Goal: Transaction & Acquisition: Purchase product/service

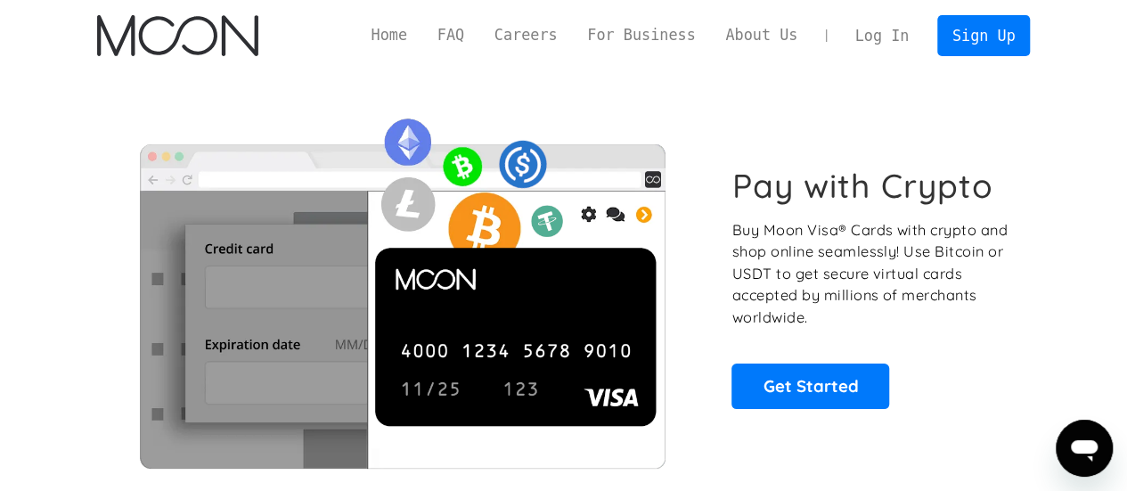
click at [873, 34] on link "Log In" at bounding box center [882, 35] width 84 height 39
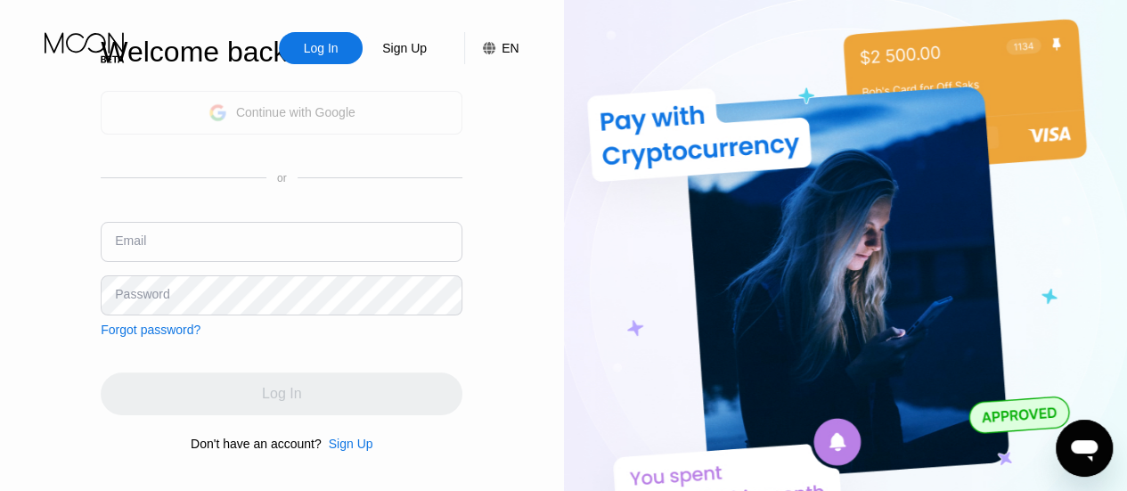
click at [278, 110] on div "Continue with Google" at bounding box center [295, 112] width 119 height 14
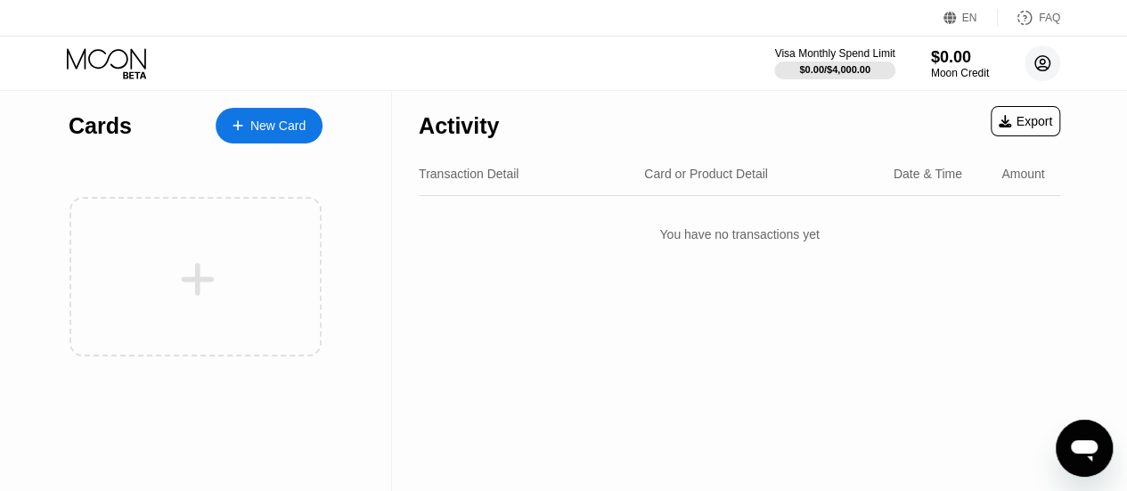
click at [1044, 59] on icon at bounding box center [1043, 64] width 10 height 10
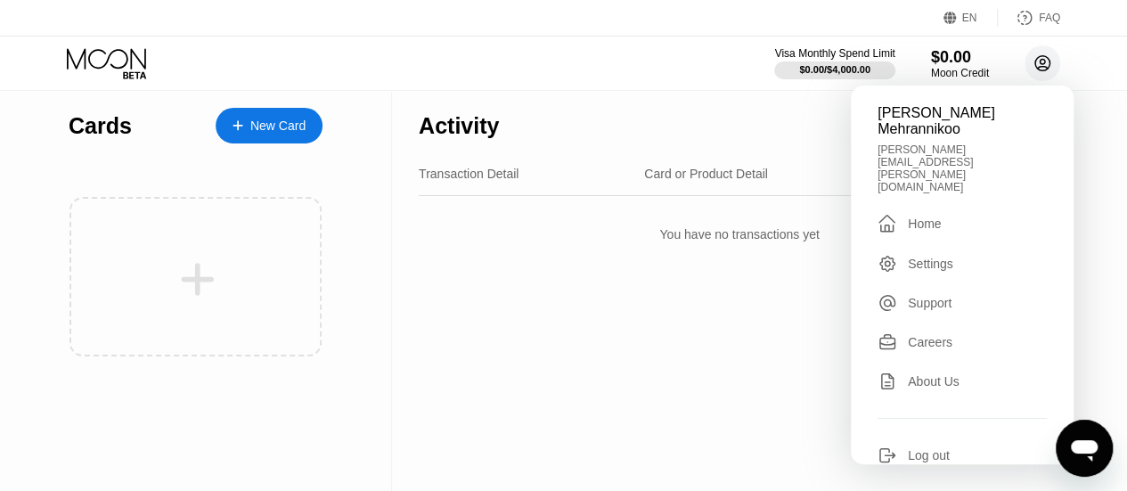
click at [1044, 59] on icon at bounding box center [1043, 64] width 10 height 10
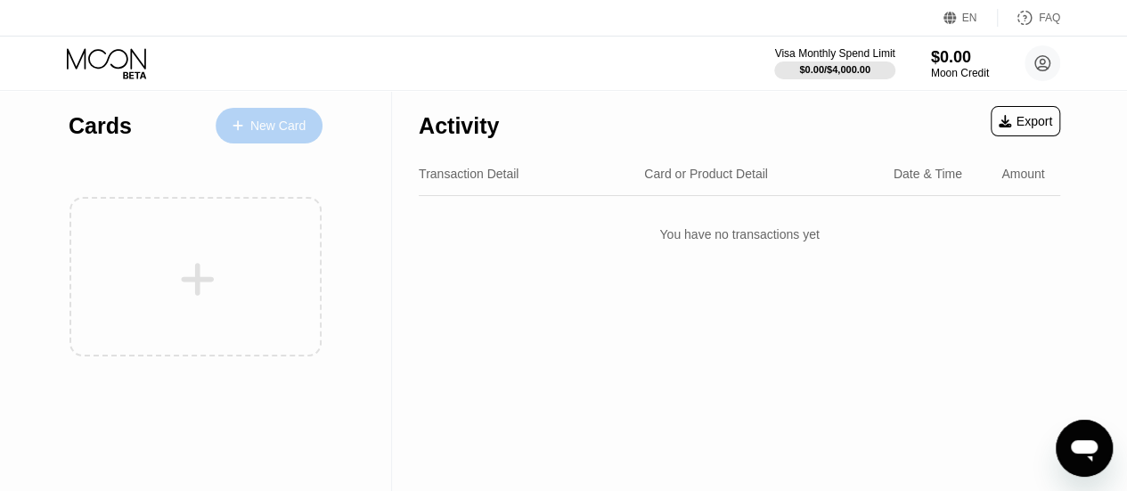
click at [277, 135] on div "New Card" at bounding box center [269, 126] width 107 height 36
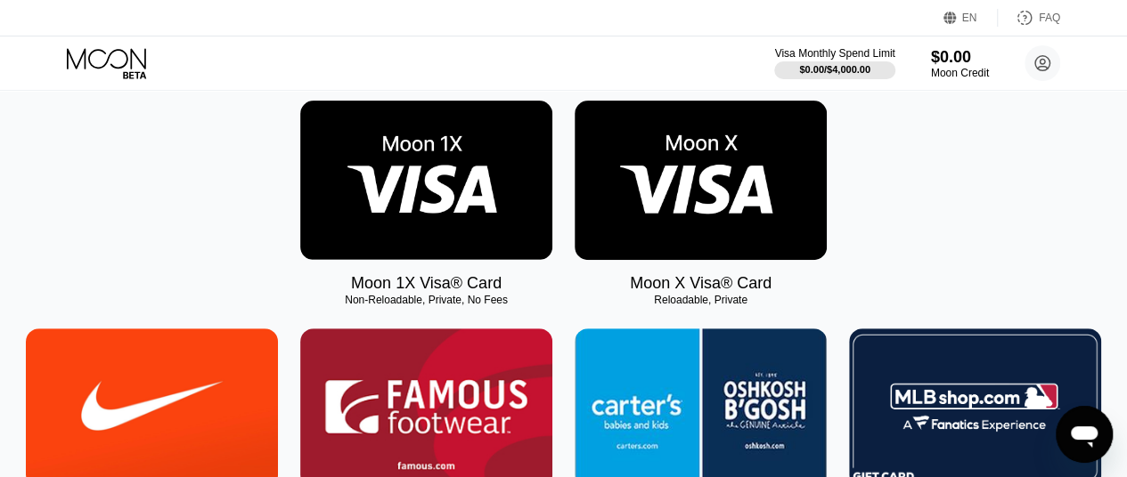
scroll to position [330, 0]
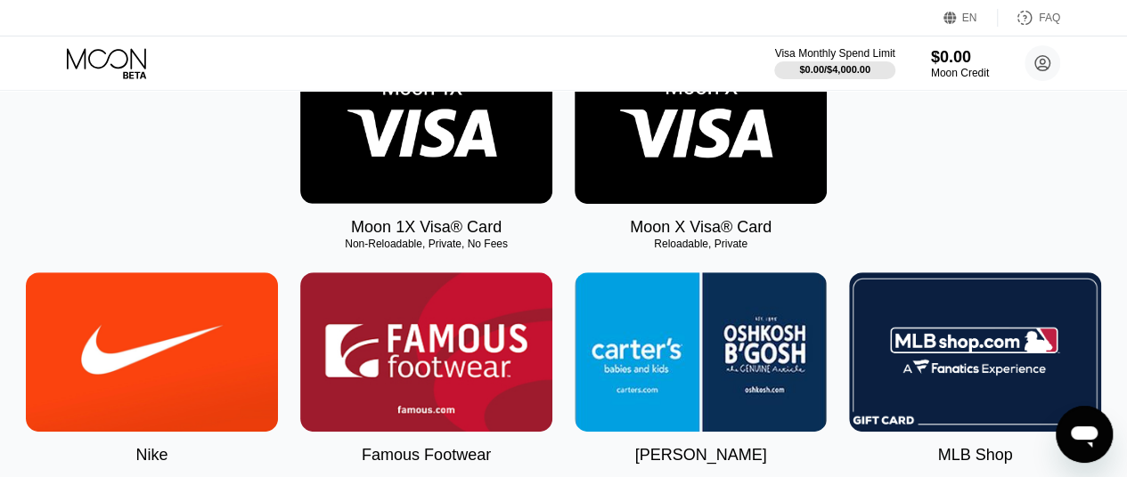
click at [707, 169] on img at bounding box center [701, 124] width 252 height 159
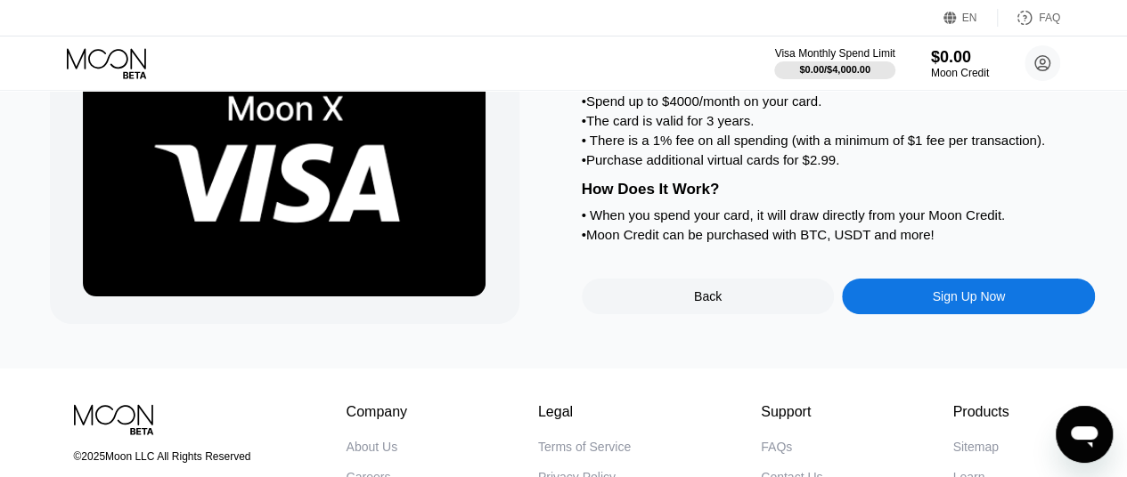
scroll to position [143, 0]
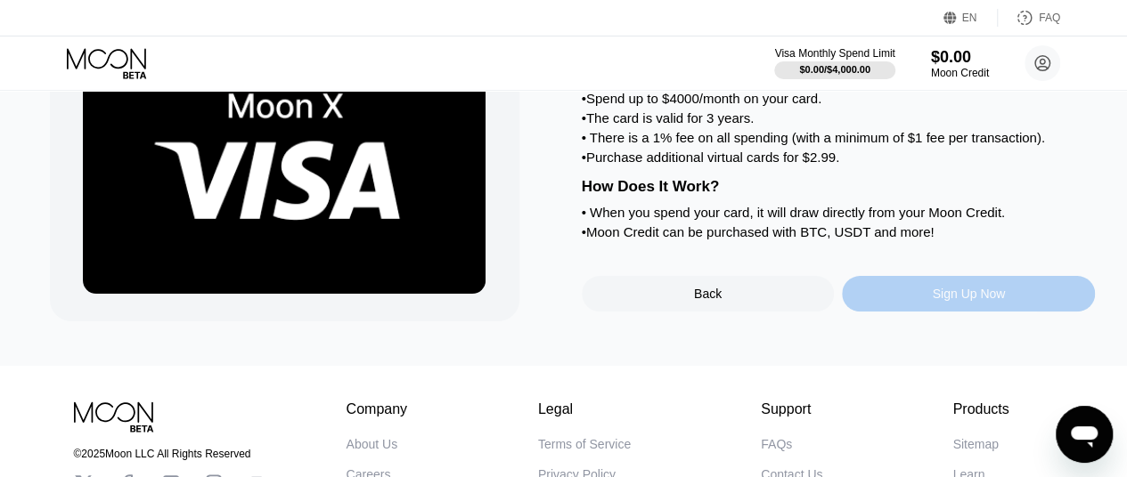
click at [918, 312] on div "Sign Up Now" at bounding box center [968, 294] width 253 height 36
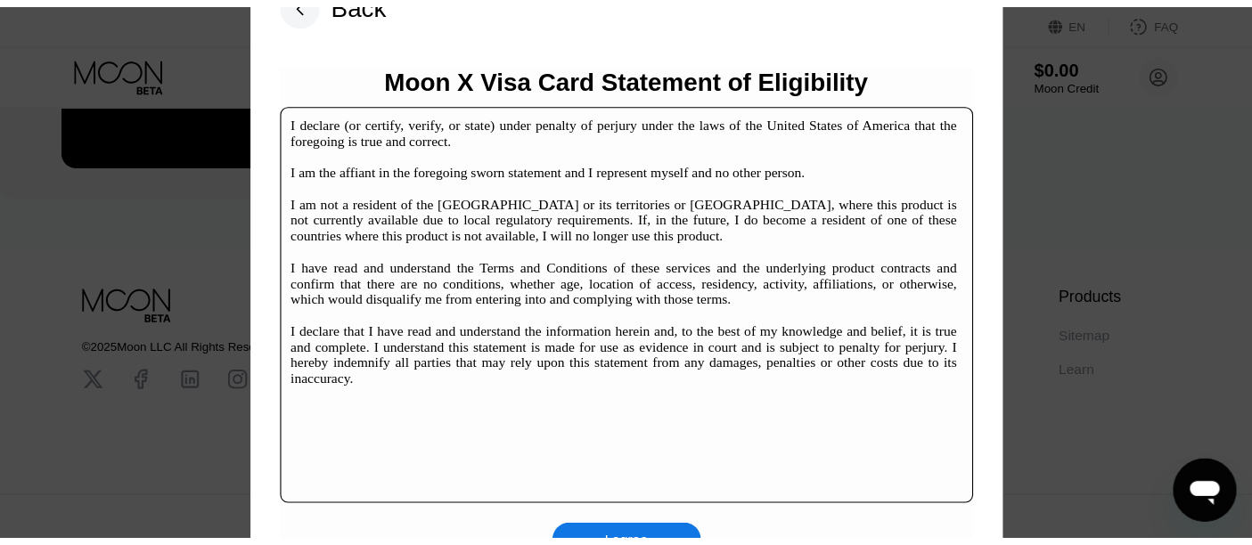
scroll to position [271, 0]
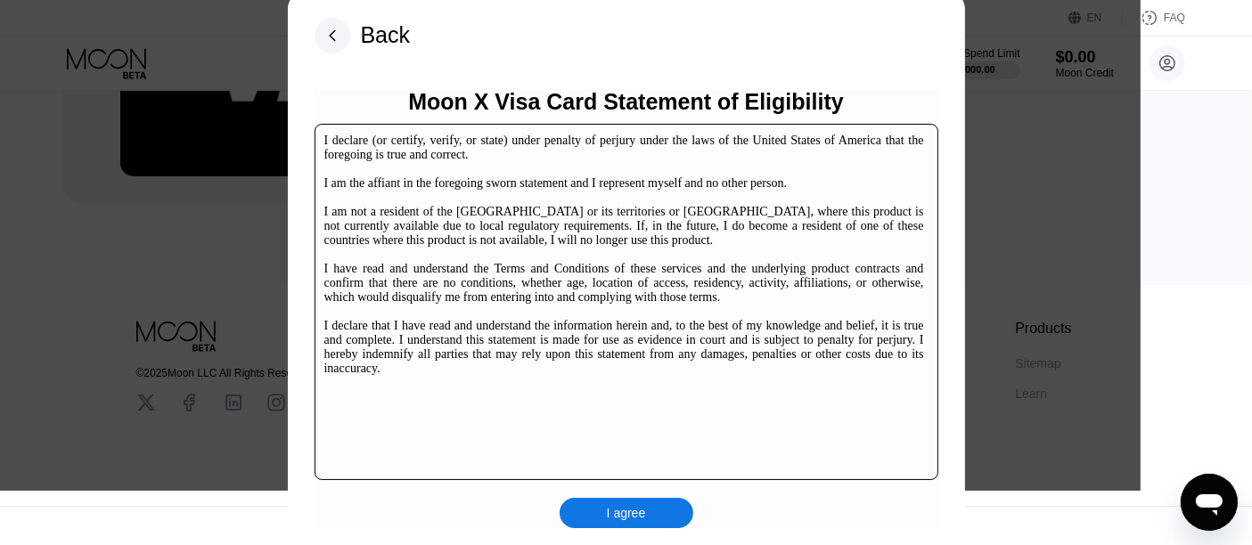
click at [619, 490] on div "I agree" at bounding box center [626, 513] width 39 height 16
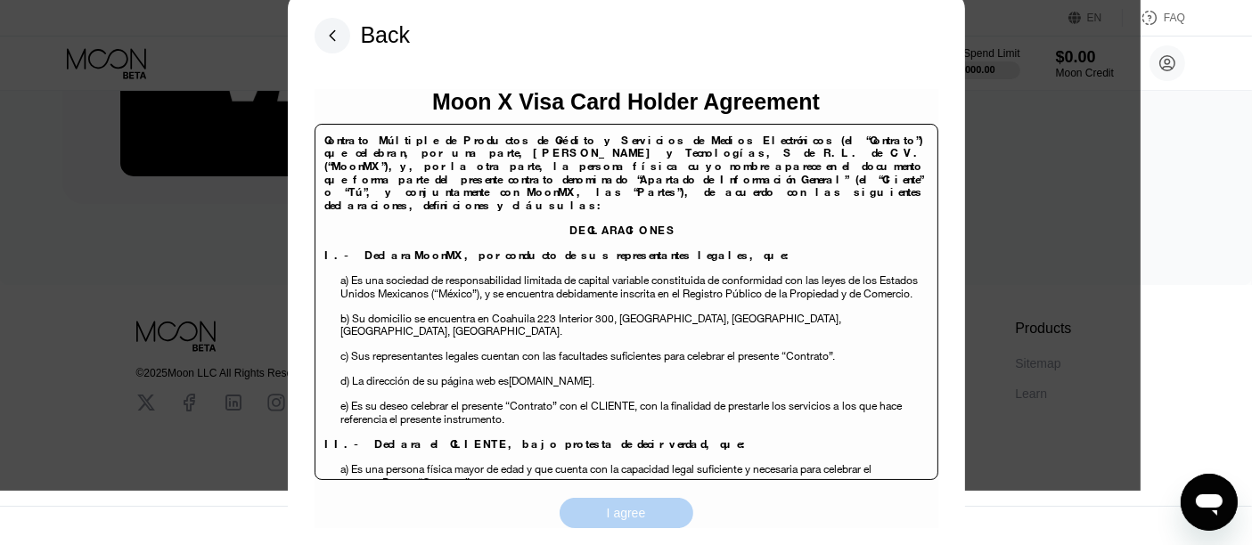
click at [619, 490] on div "I agree" at bounding box center [626, 513] width 39 height 16
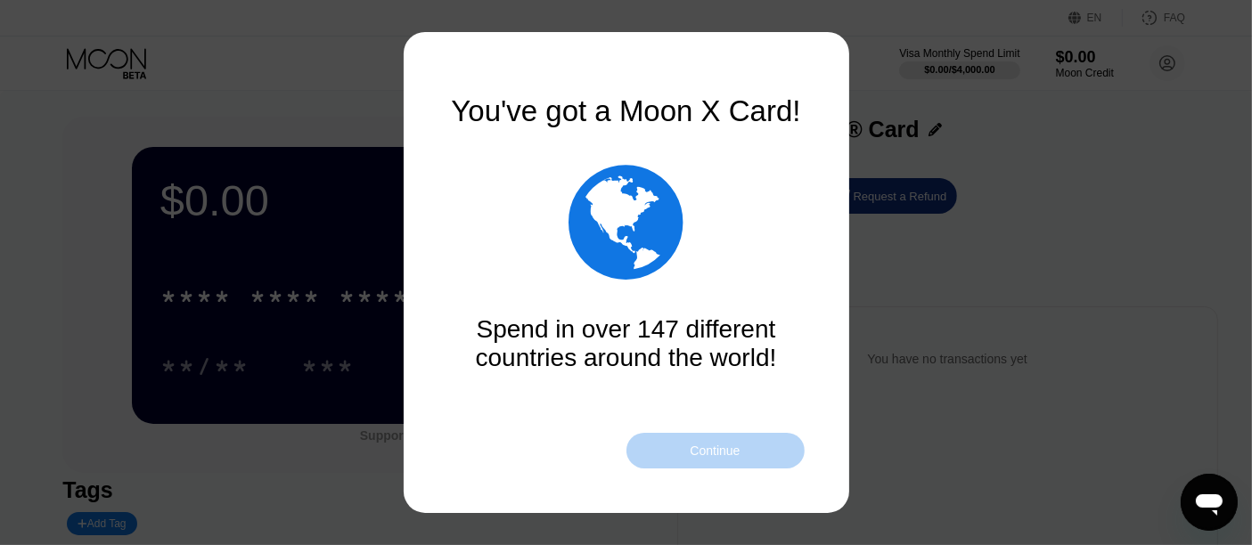
click at [694, 446] on div "Continue" at bounding box center [714, 451] width 50 height 14
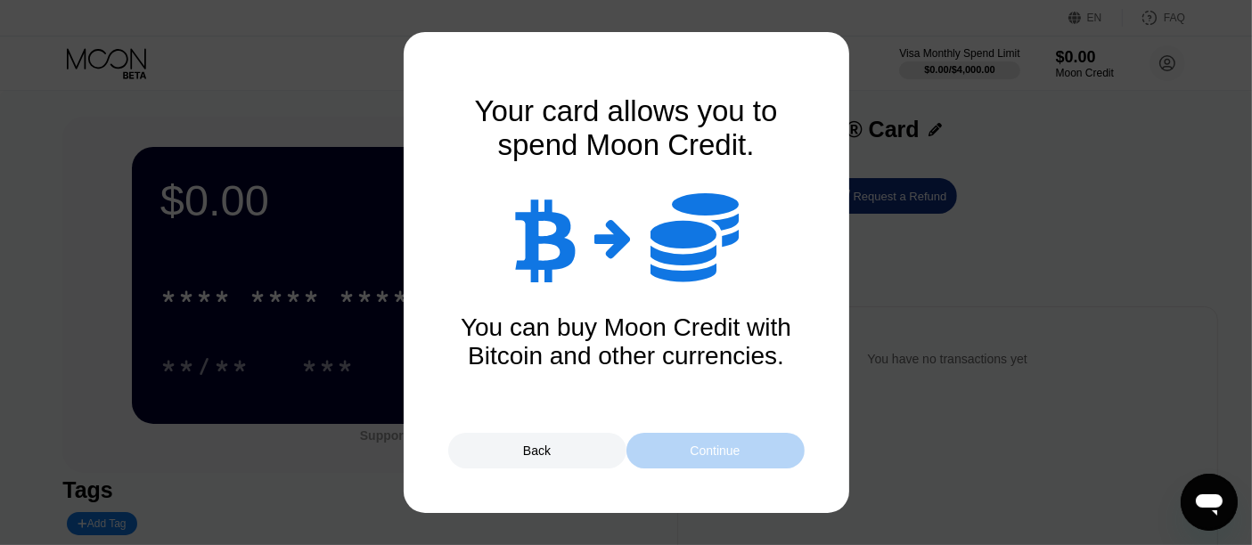
click at [691, 450] on div "Continue" at bounding box center [714, 451] width 50 height 14
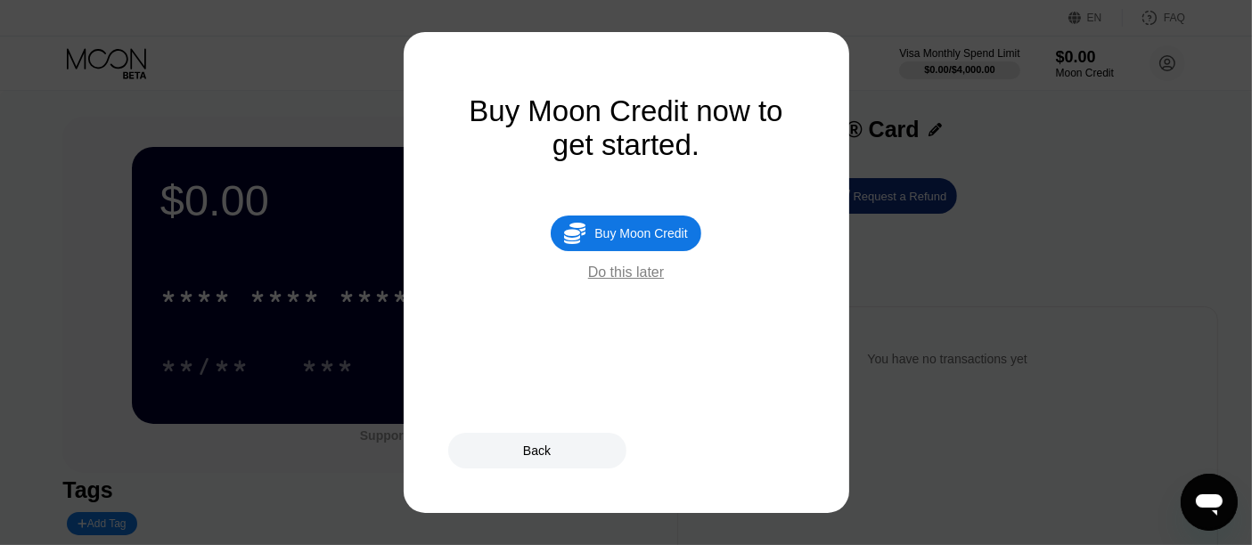
click at [620, 281] on div "Do this later" at bounding box center [626, 273] width 76 height 16
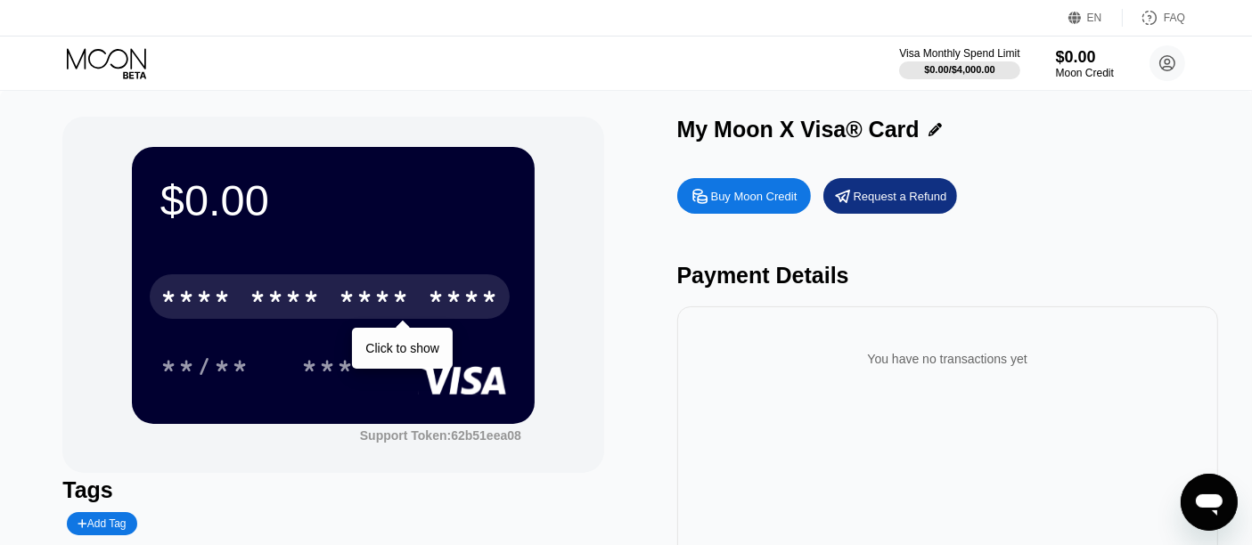
click at [298, 289] on div "* * * *" at bounding box center [284, 299] width 71 height 29
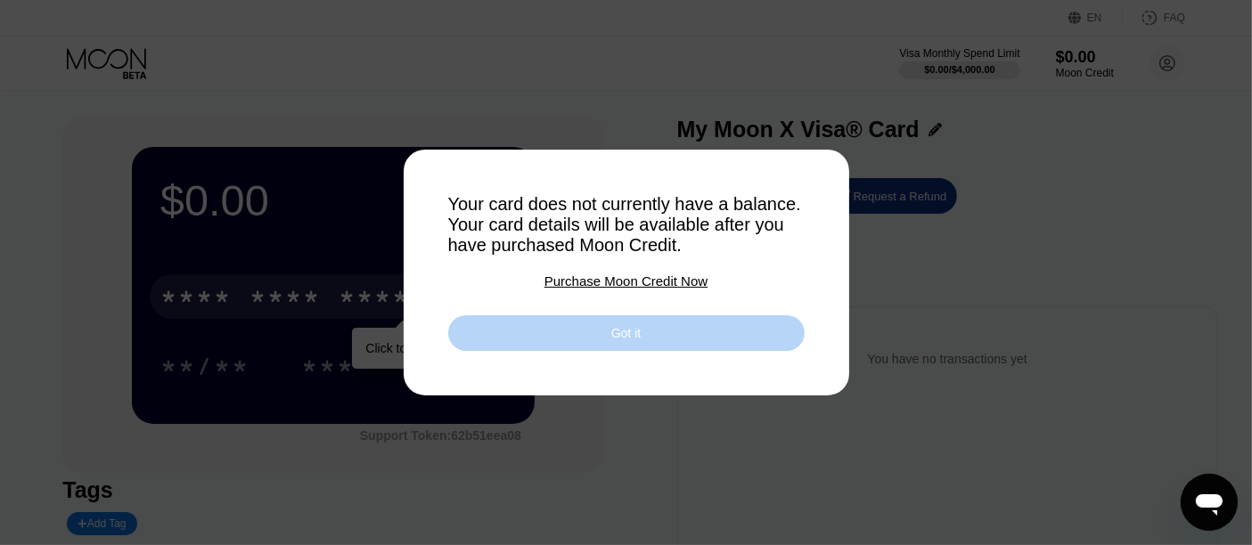
click at [611, 341] on div "Got it" at bounding box center [625, 333] width 29 height 16
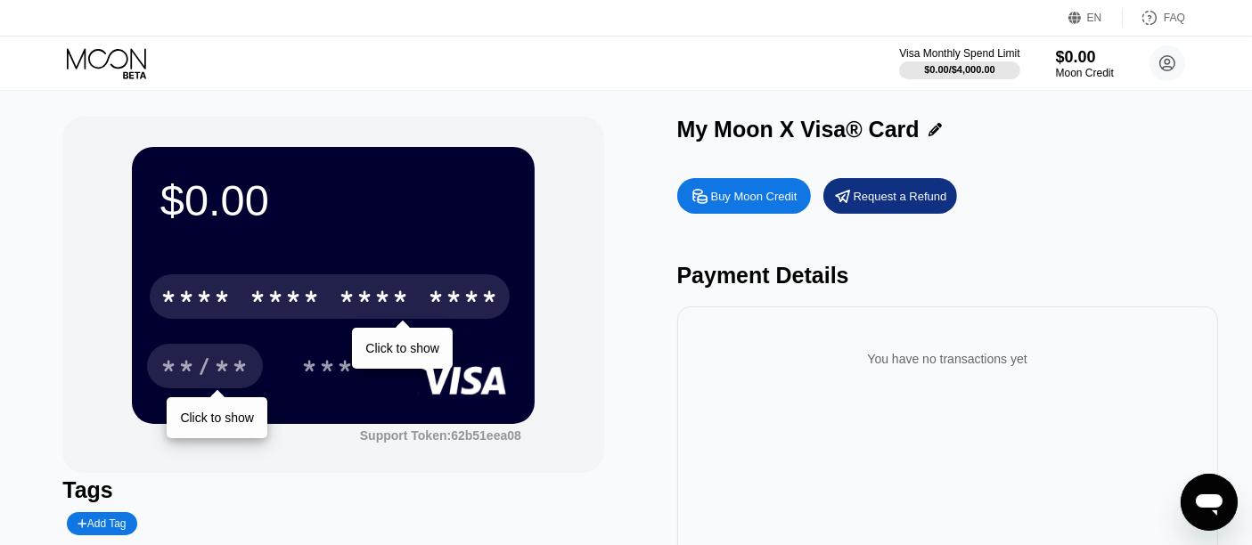
click at [208, 363] on div "**/**" at bounding box center [204, 369] width 89 height 29
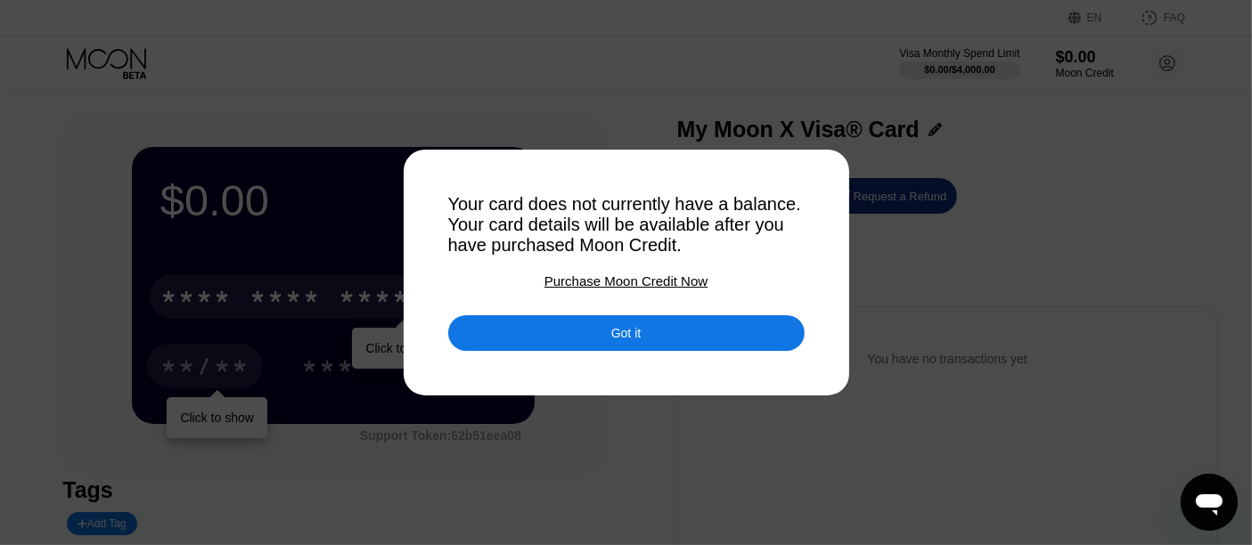
click at [613, 282] on div "Purchase Moon Credit Now" at bounding box center [625, 280] width 163 height 15
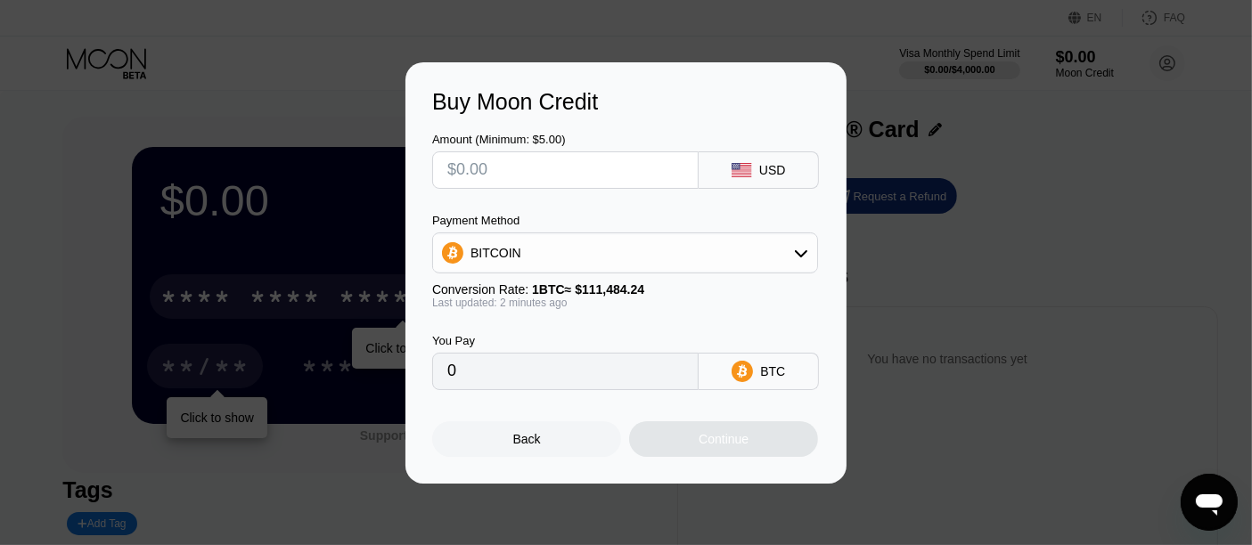
click at [748, 173] on rect at bounding box center [741, 170] width 20 height 14
click at [791, 174] on div "USD" at bounding box center [758, 169] width 120 height 37
click at [567, 175] on input "text" at bounding box center [565, 170] width 236 height 36
type input "$5"
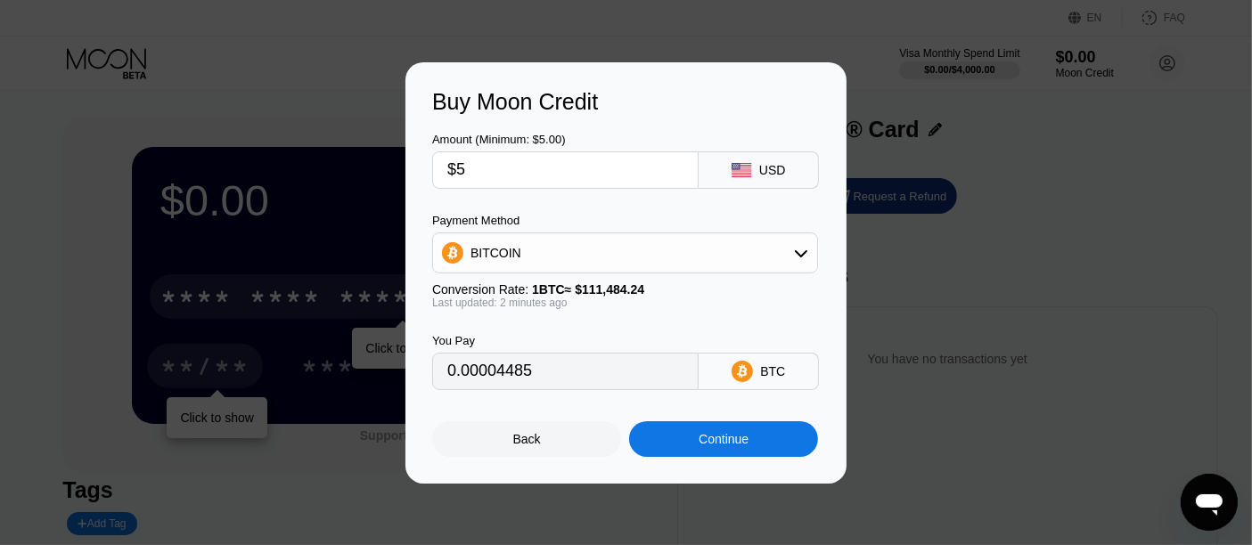
type input "0.00004485"
type input "$5"
click at [797, 255] on icon at bounding box center [801, 253] width 14 height 14
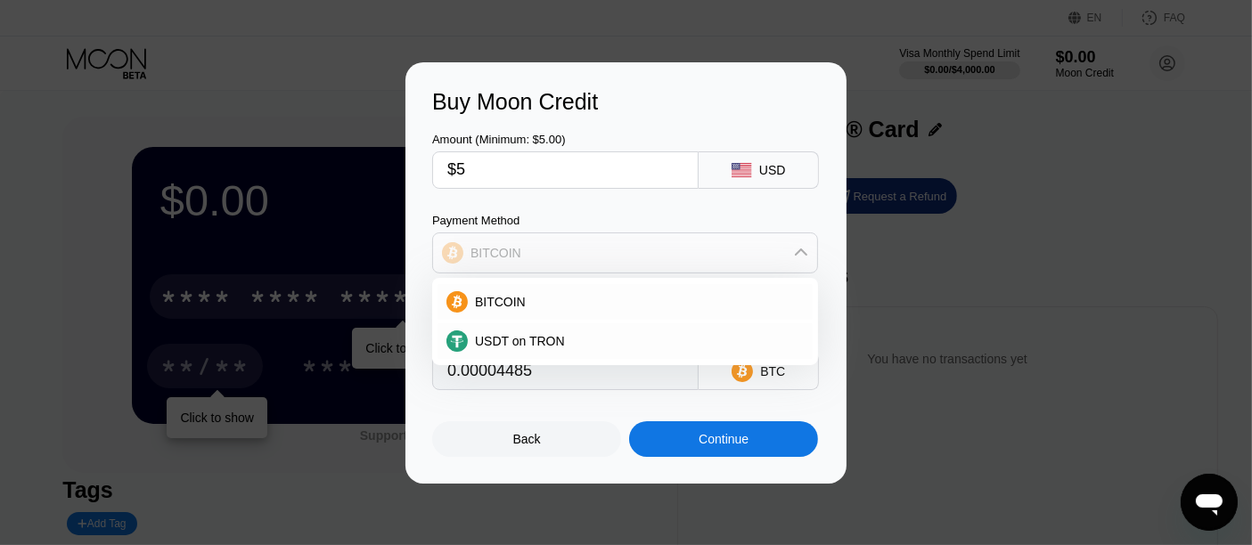
click at [797, 255] on icon at bounding box center [801, 253] width 14 height 14
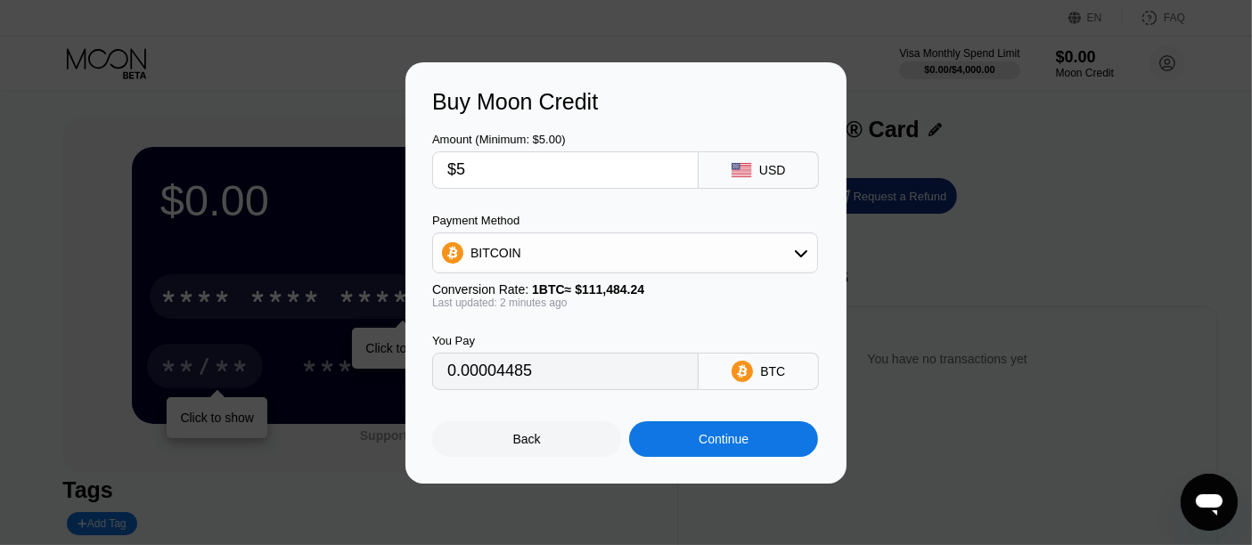
click at [624, 322] on div "You Pay 0.00004485 BTC" at bounding box center [626, 349] width 388 height 81
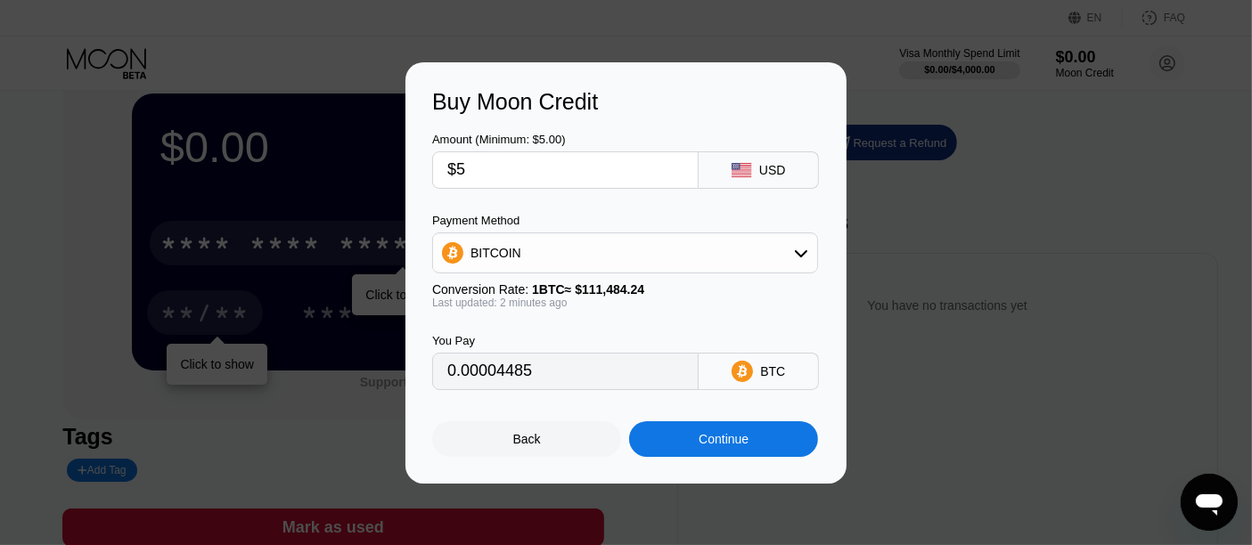
click at [735, 372] on icon at bounding box center [741, 370] width 21 height 21
click at [720, 441] on div "Continue" at bounding box center [723, 439] width 50 height 14
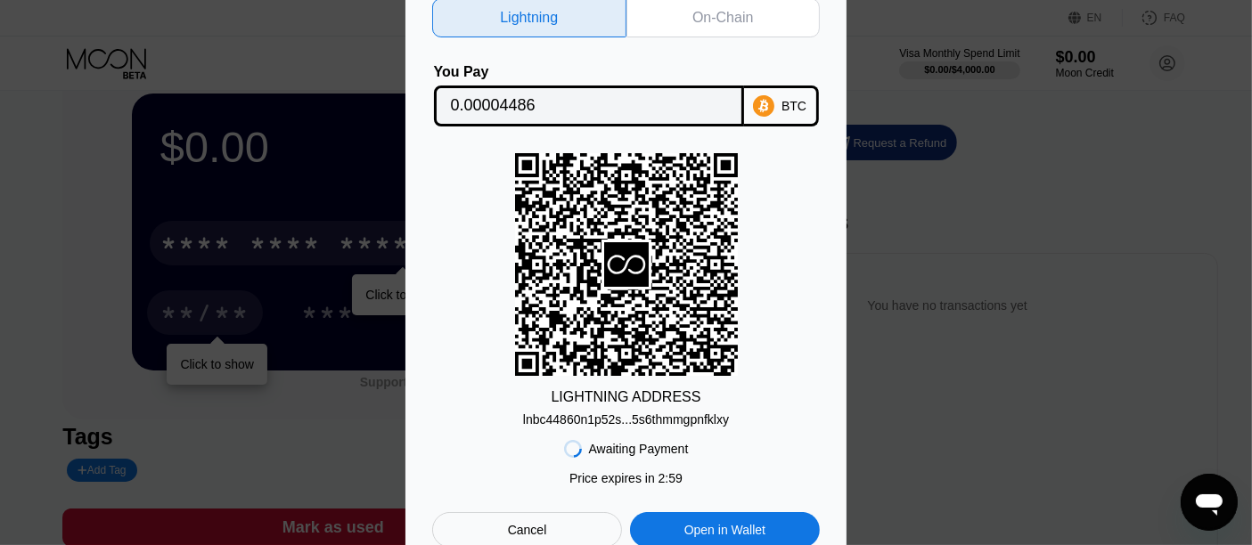
scroll to position [0, 0]
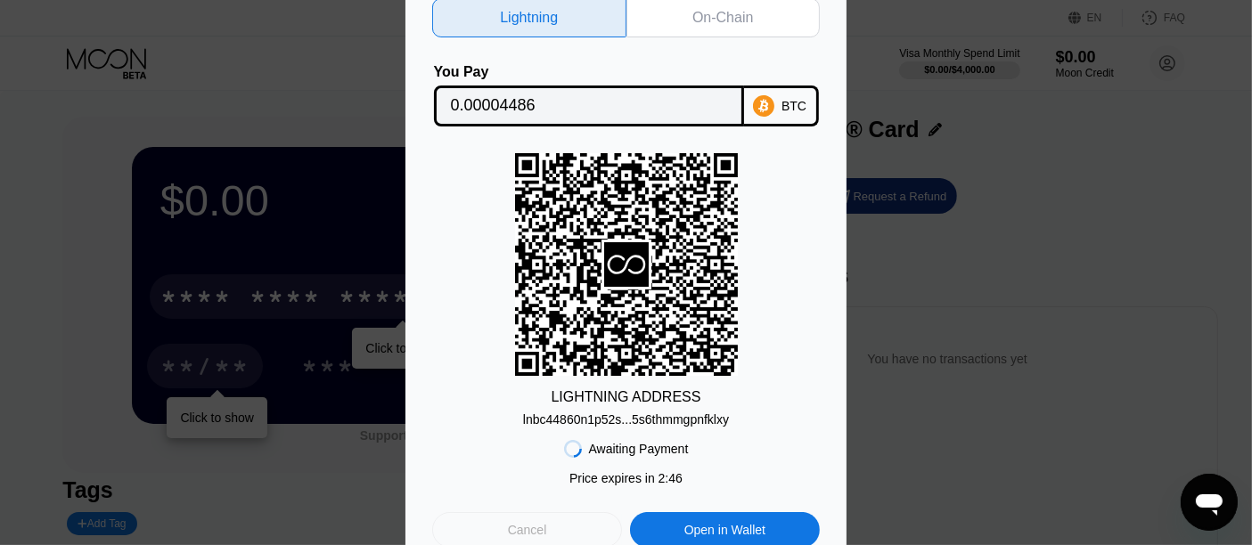
click at [551, 534] on div "Cancel" at bounding box center [527, 530] width 190 height 36
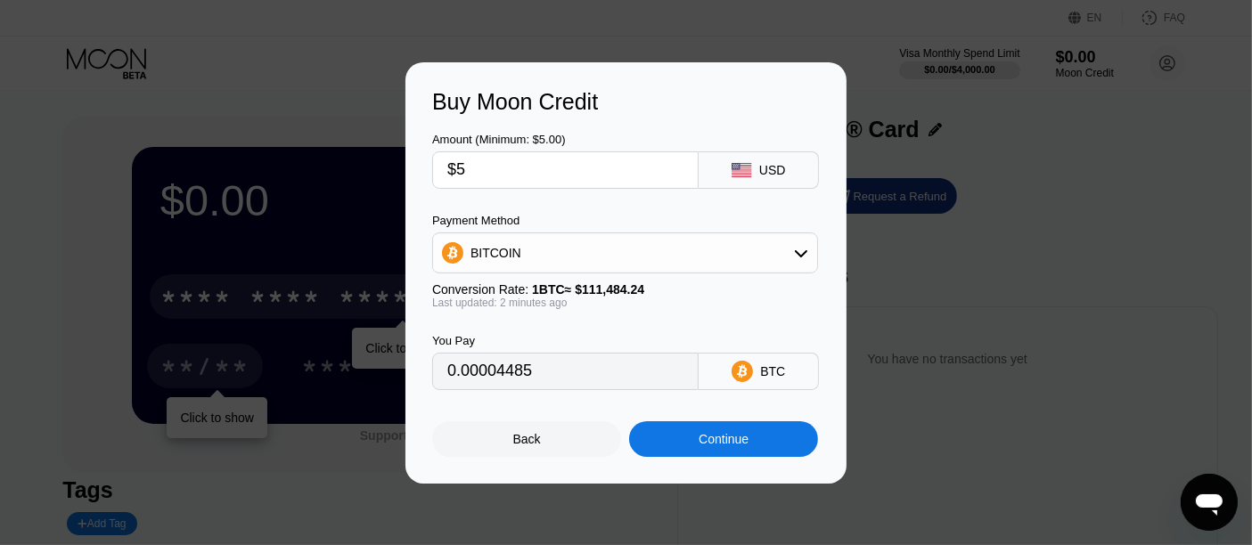
click at [528, 170] on input "$5" at bounding box center [565, 170] width 236 height 36
type input "$10"
type input "0.00008970"
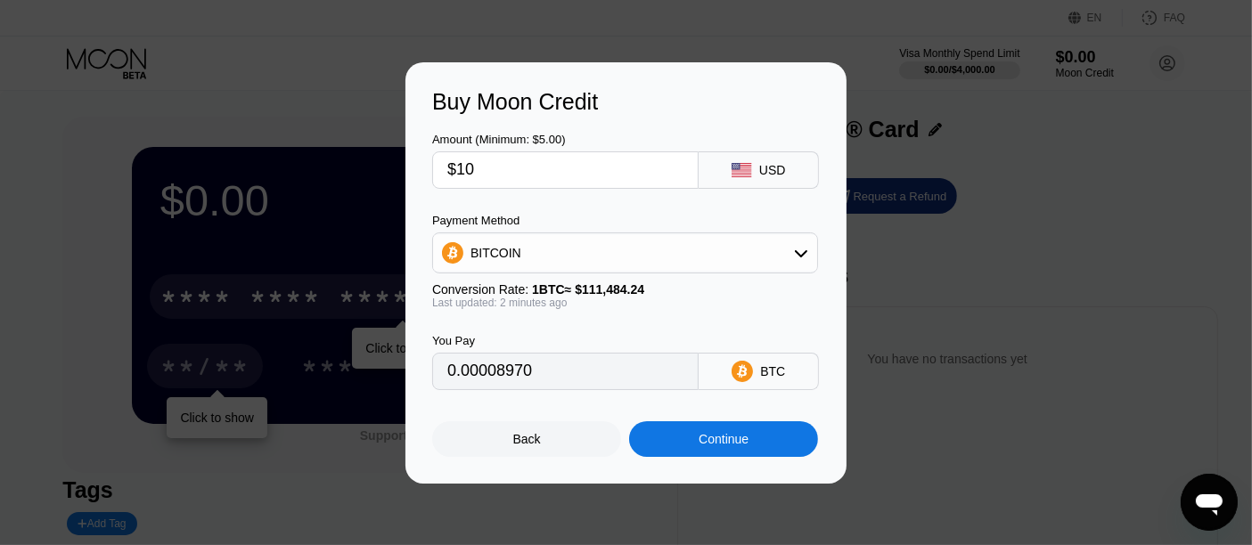
type input "$10"
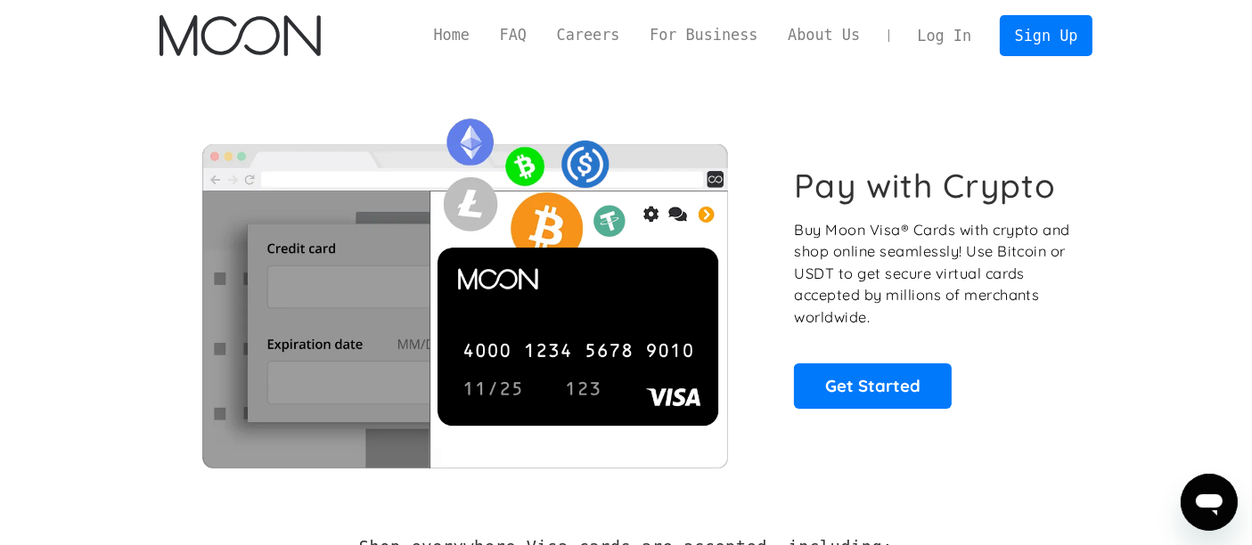
click at [951, 35] on link "Log In" at bounding box center [944, 35] width 84 height 39
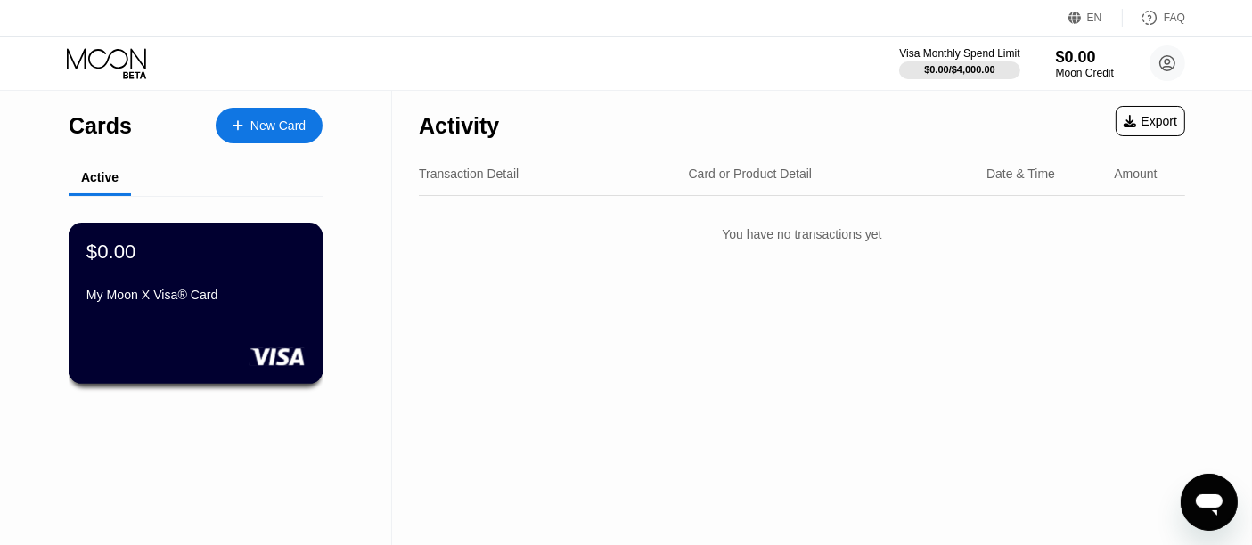
click at [211, 316] on div "$0.00 My Moon X Visa® Card" at bounding box center [196, 303] width 255 height 161
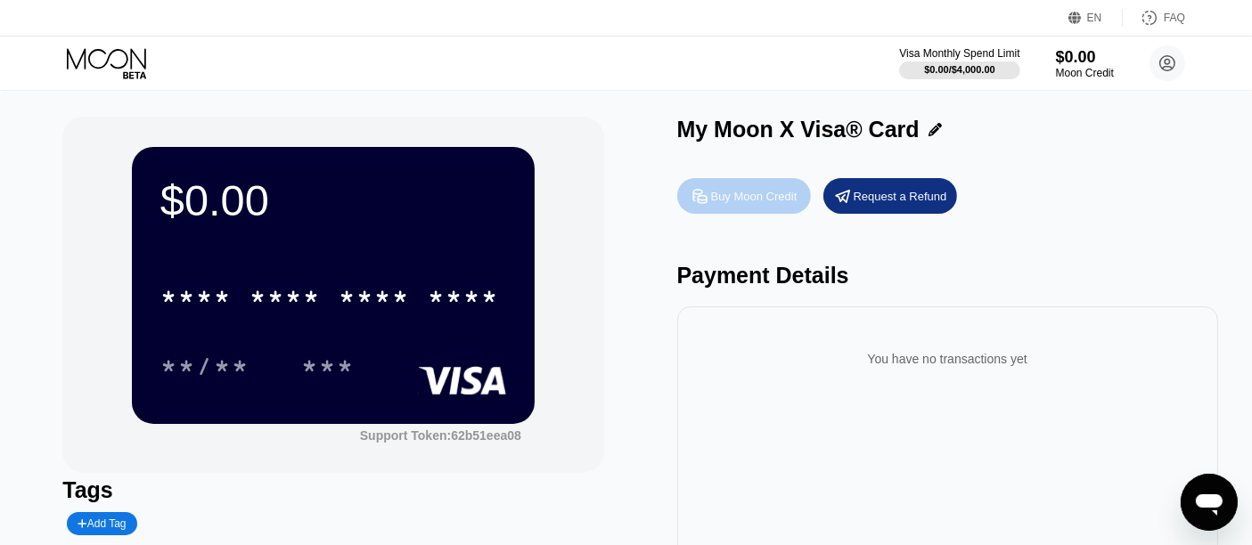
click at [737, 197] on div "Buy Moon Credit" at bounding box center [754, 196] width 86 height 15
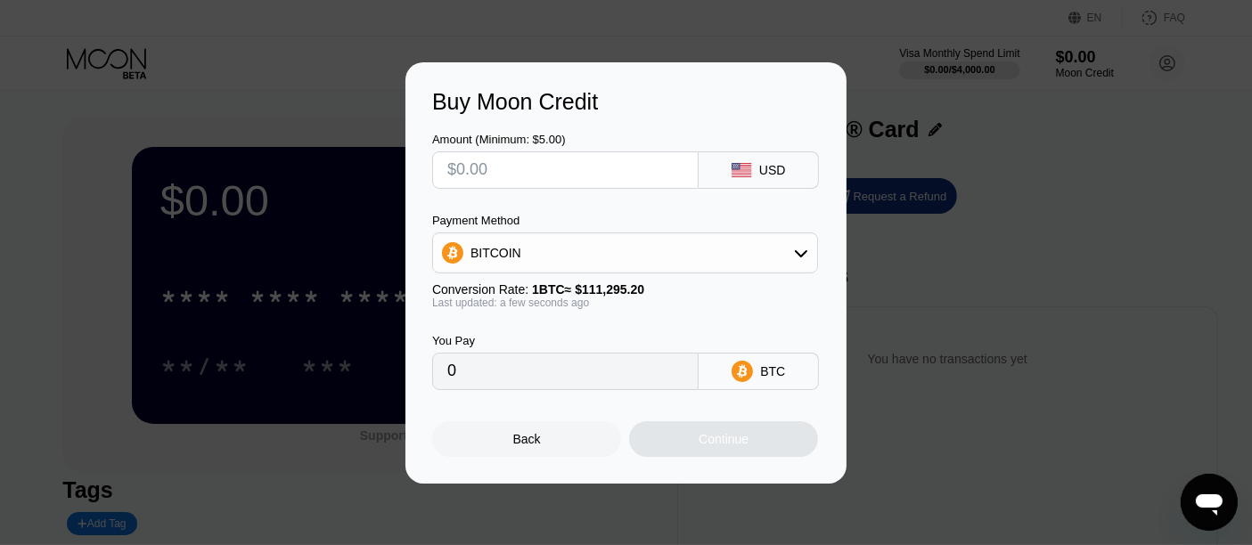
click at [649, 175] on input "text" at bounding box center [565, 170] width 236 height 36
type input "$10"
type input "0.00008986"
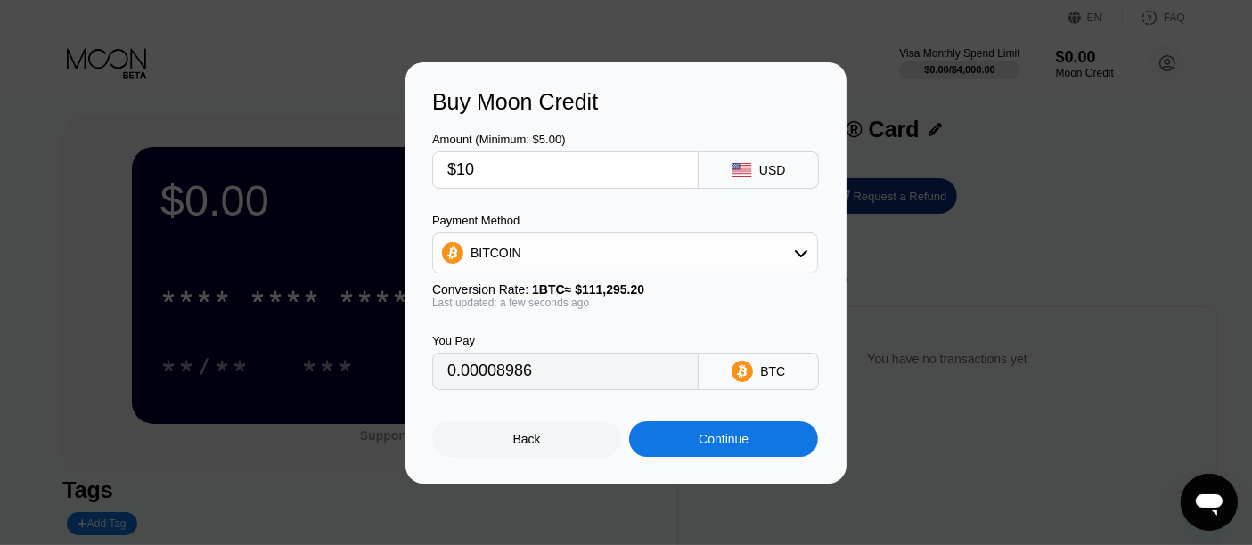
type input "$10"
click at [758, 249] on div "BITCOIN" at bounding box center [625, 253] width 384 height 36
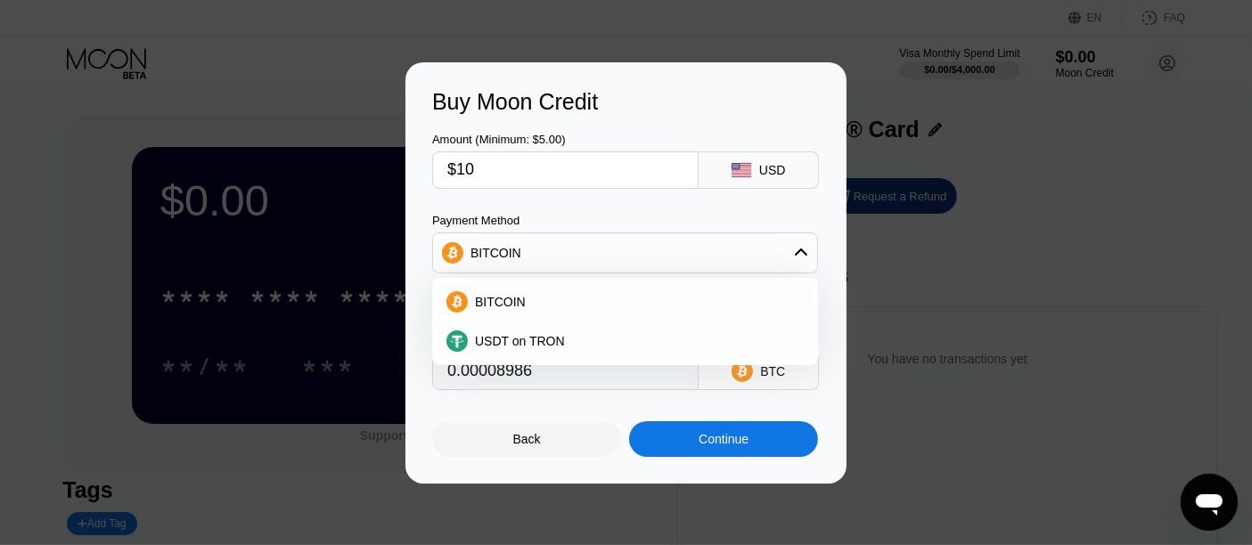
click at [758, 249] on div "BITCOIN" at bounding box center [625, 253] width 384 height 36
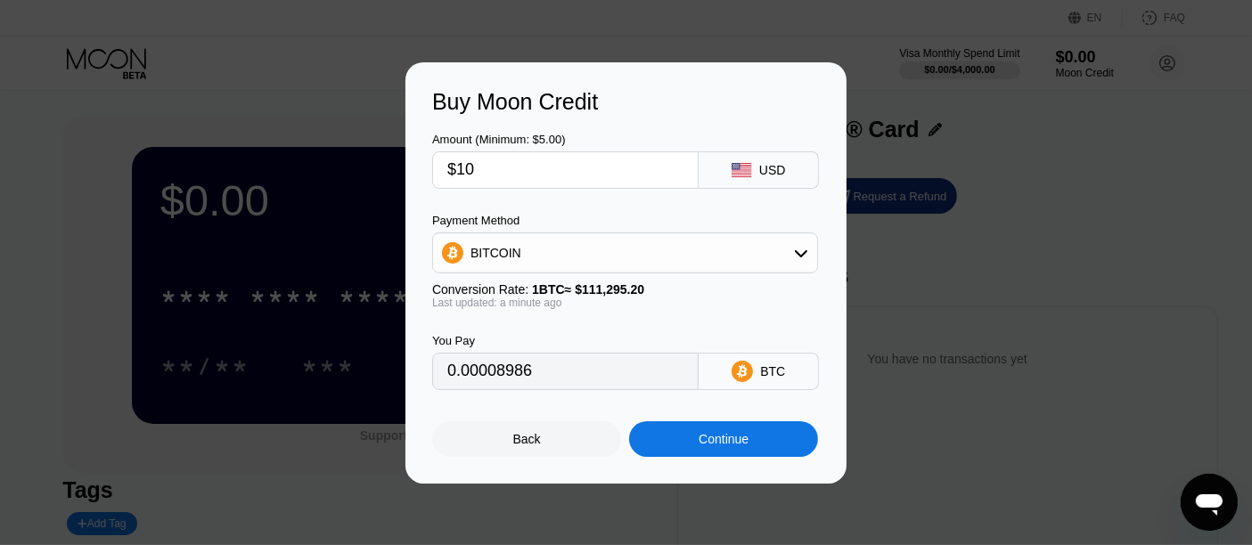
click at [740, 446] on div "Continue" at bounding box center [723, 439] width 50 height 14
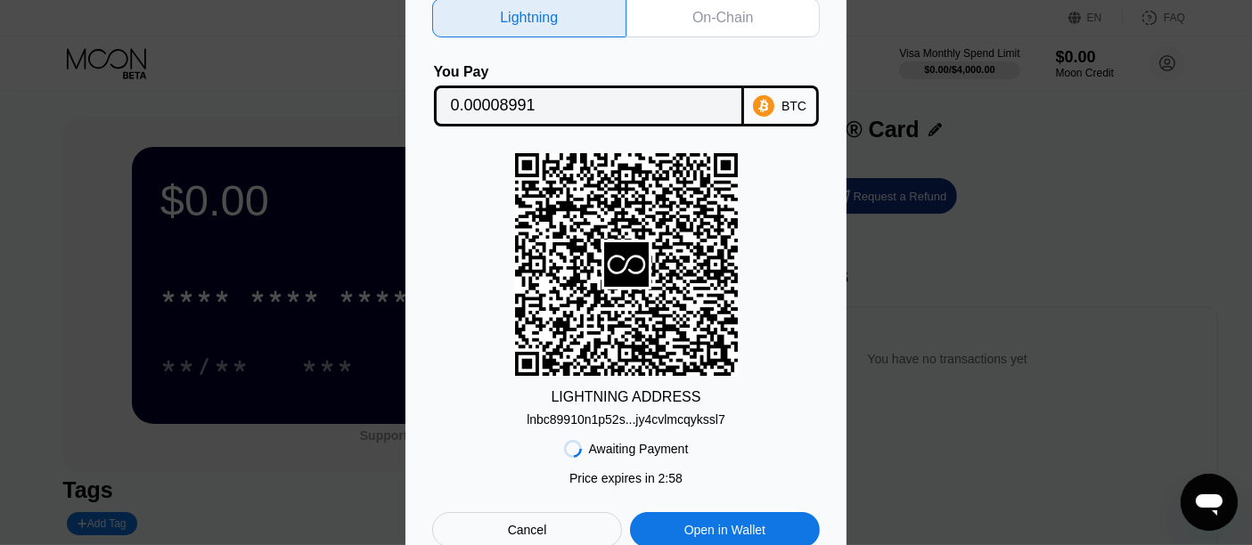
click at [534, 16] on div "Lightning" at bounding box center [529, 18] width 58 height 18
click at [657, 420] on div "lnbc89910n1p52s...jy4cvlmcqykssl7" at bounding box center [625, 419] width 199 height 14
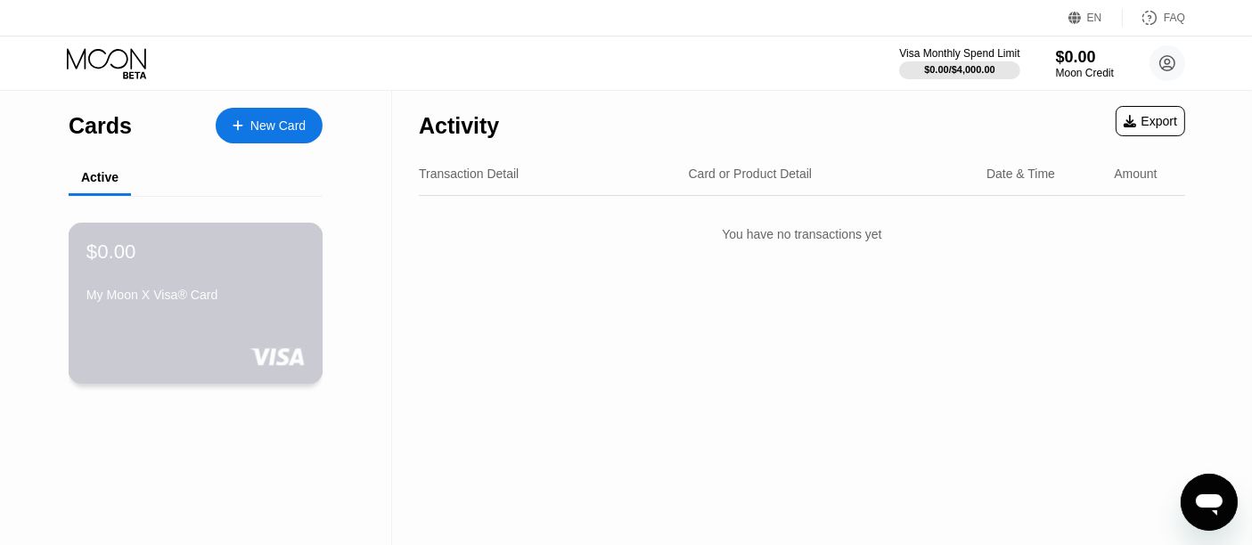
click at [254, 309] on div "My Moon X Visa® Card" at bounding box center [195, 298] width 218 height 21
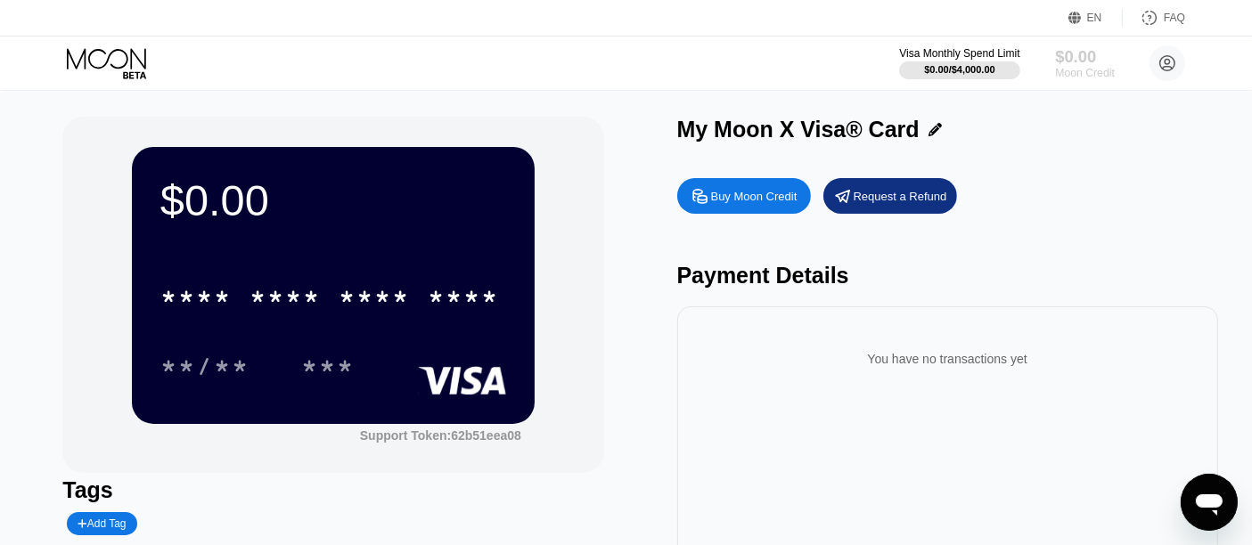
click at [1069, 56] on div "$0.00" at bounding box center [1085, 56] width 60 height 19
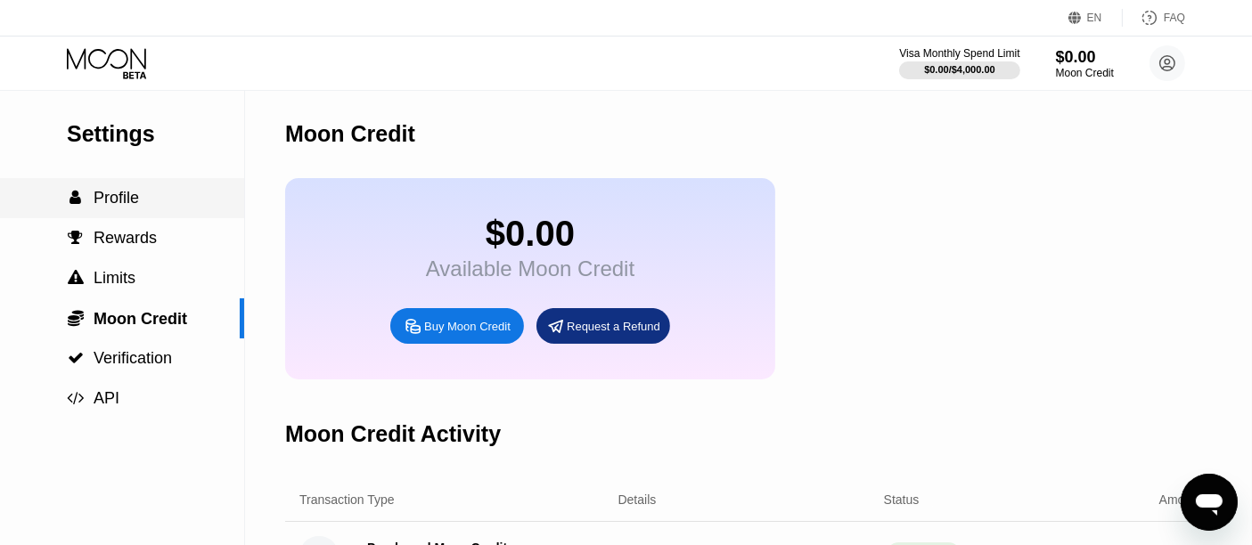
click at [114, 192] on span "Profile" at bounding box center [116, 198] width 45 height 18
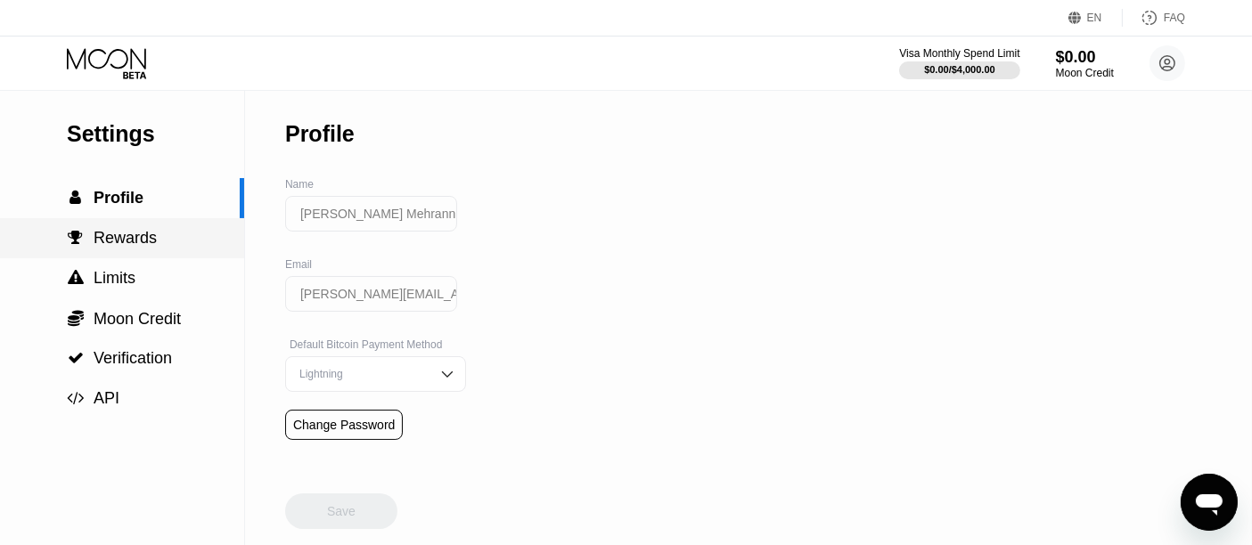
click at [121, 230] on div " Rewards" at bounding box center [122, 238] width 244 height 40
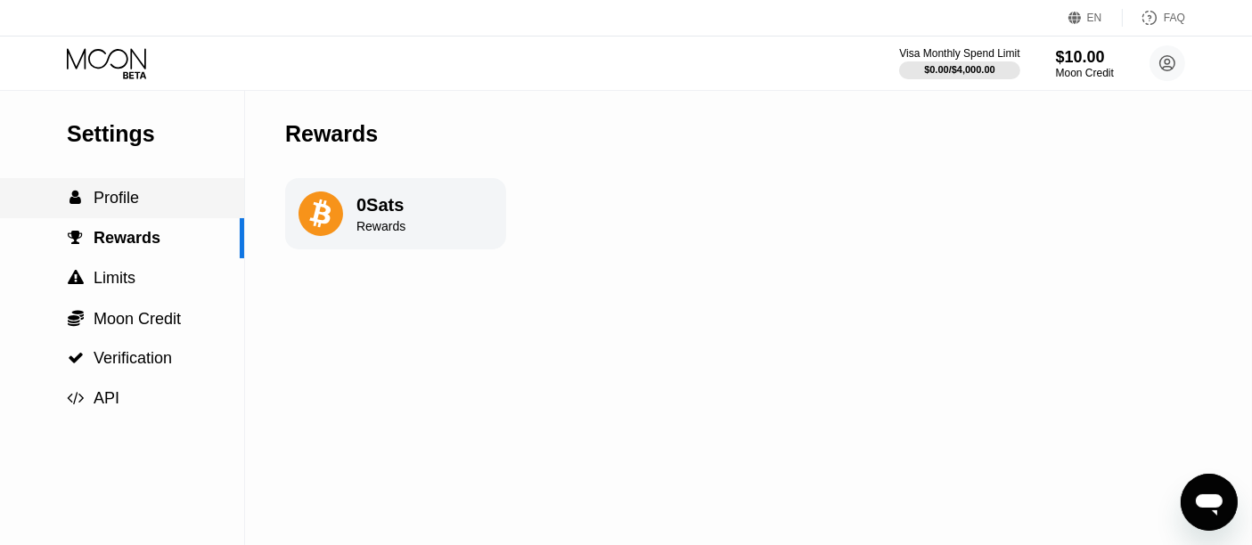
click at [116, 192] on span "Profile" at bounding box center [116, 198] width 45 height 18
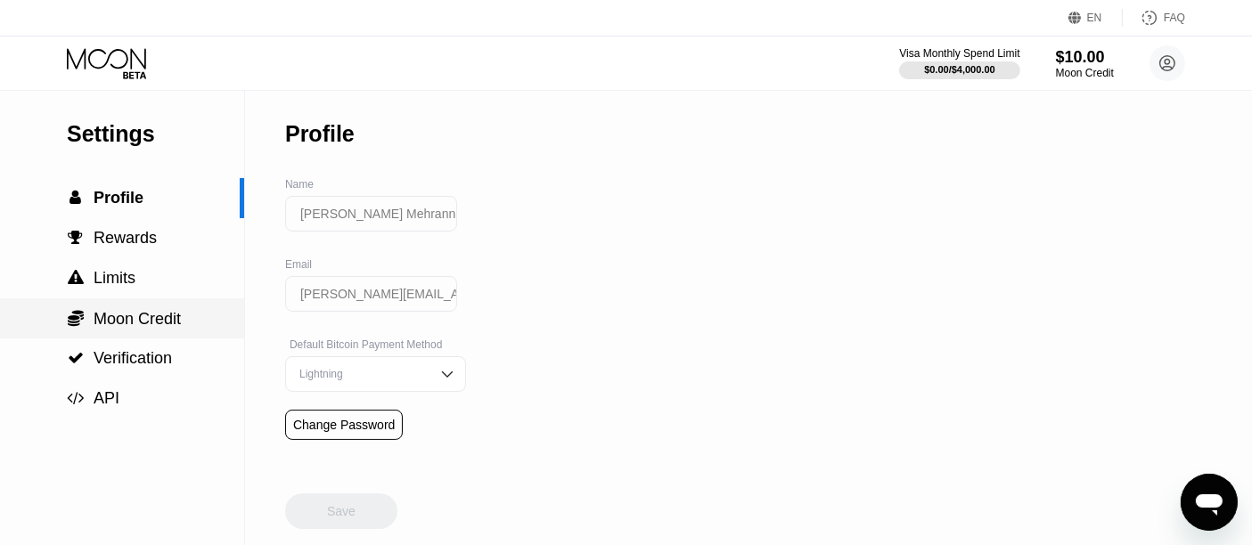
click at [152, 322] on span "Moon Credit" at bounding box center [137, 319] width 87 height 18
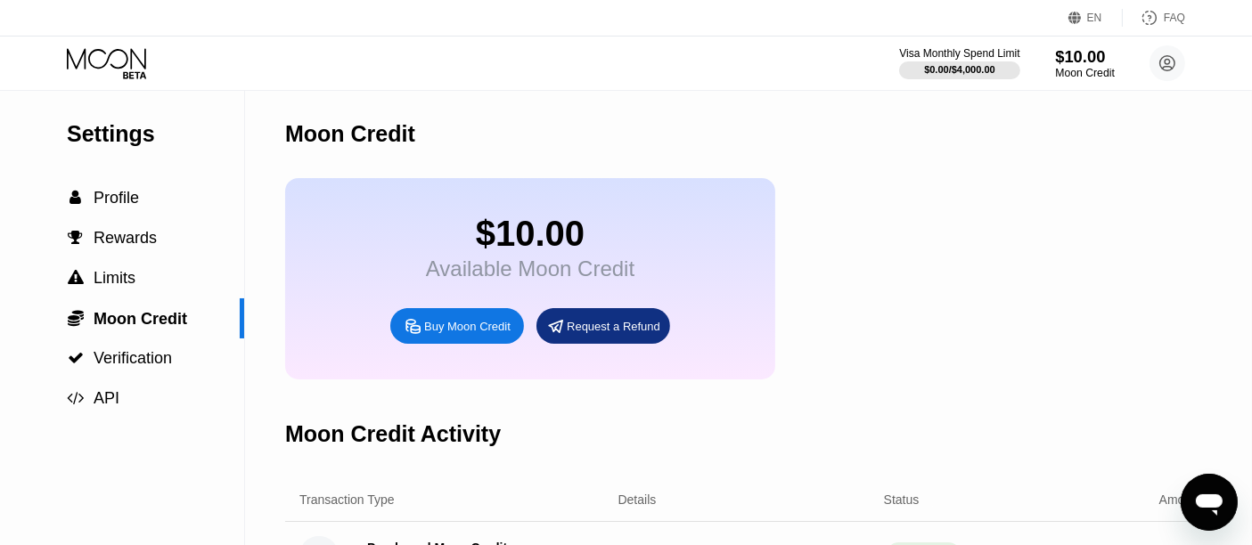
click at [1081, 62] on div "$10.00" at bounding box center [1085, 56] width 60 height 19
click at [886, 224] on div "$10.00 Available Moon Credit Buy Moon Credit Request a Refund" at bounding box center [750, 278] width 931 height 201
click at [1162, 54] on circle at bounding box center [1167, 63] width 36 height 36
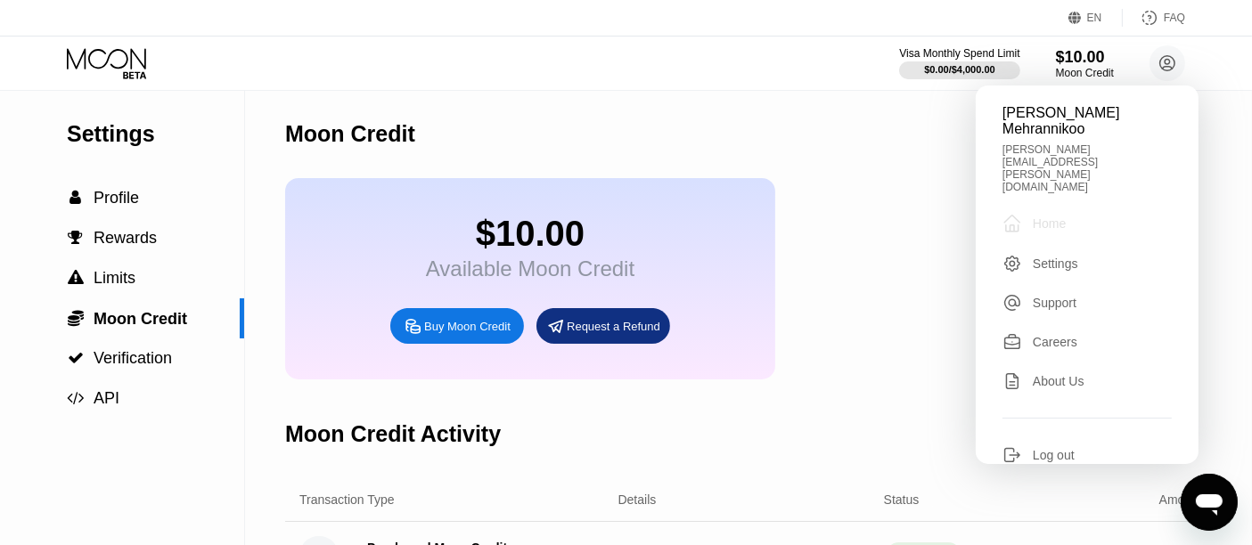
click at [1051, 216] on div "Home" at bounding box center [1048, 223] width 33 height 14
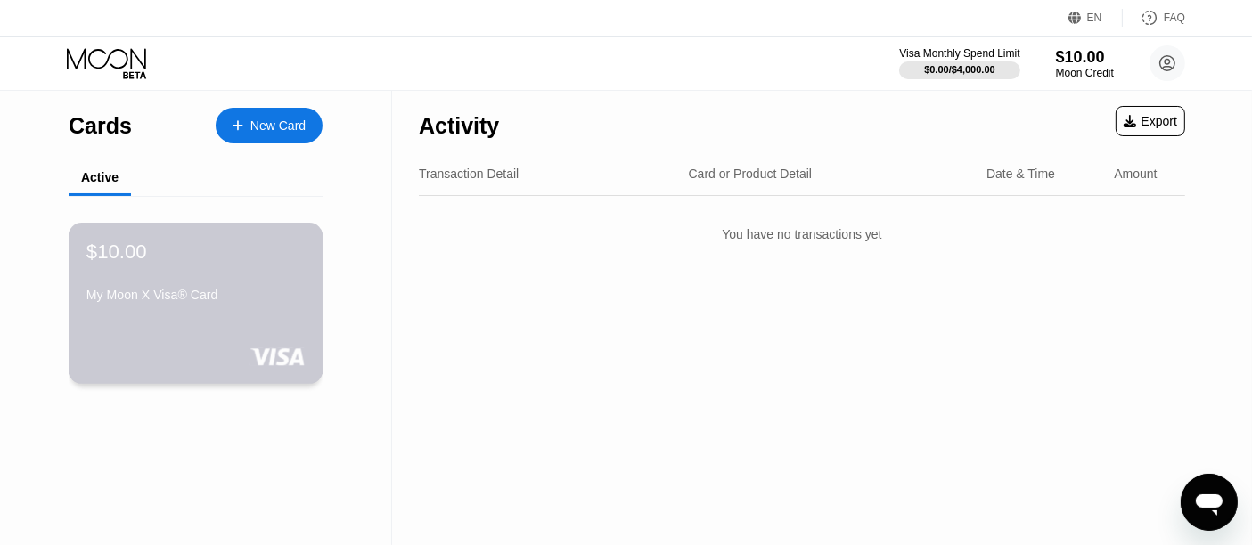
click at [249, 302] on div "My Moon X Visa® Card" at bounding box center [195, 295] width 218 height 14
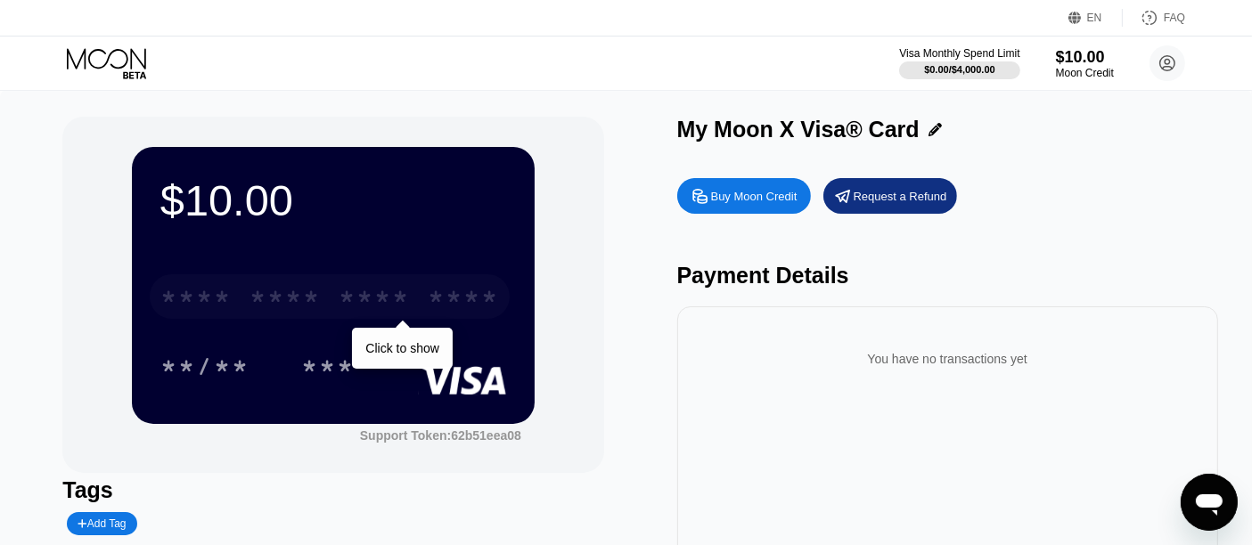
click at [325, 298] on div "* * * * * * * * * * * * ****" at bounding box center [330, 296] width 360 height 45
click at [376, 298] on div "* * * *" at bounding box center [374, 299] width 71 height 29
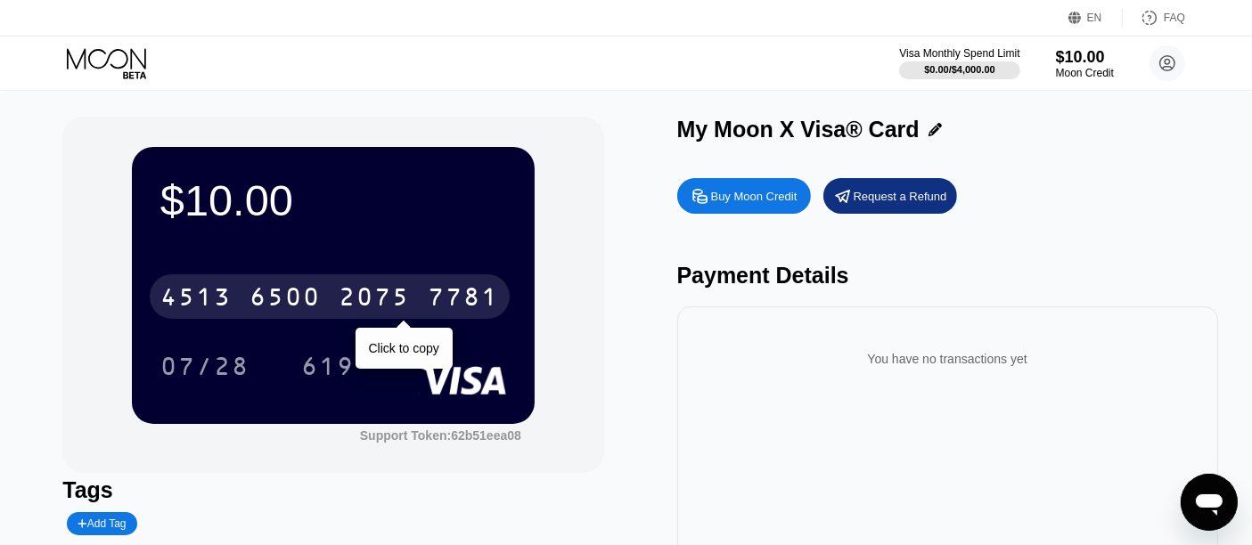
click at [328, 298] on div "[CREDIT_CARD_NUMBER]" at bounding box center [330, 296] width 360 height 45
click at [320, 306] on div "* * * *" at bounding box center [284, 299] width 71 height 29
